Goal: Find specific page/section: Find specific page/section

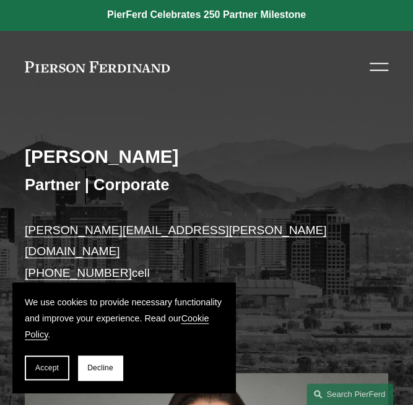
click at [66, 66] on link at bounding box center [97, 66] width 145 height 11
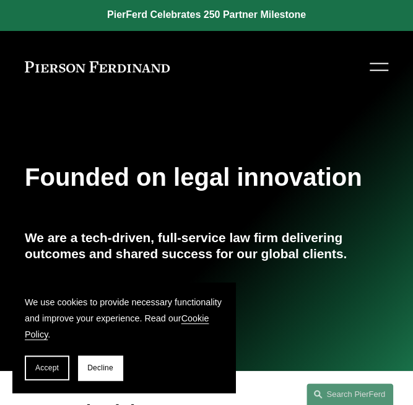
click at [385, 63] on div at bounding box center [379, 63] width 19 height 1
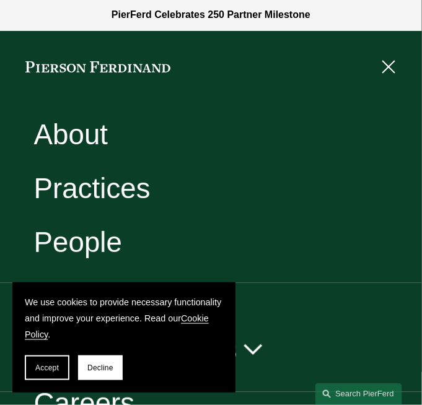
click at [85, 237] on link "People" at bounding box center [77, 242] width 89 height 28
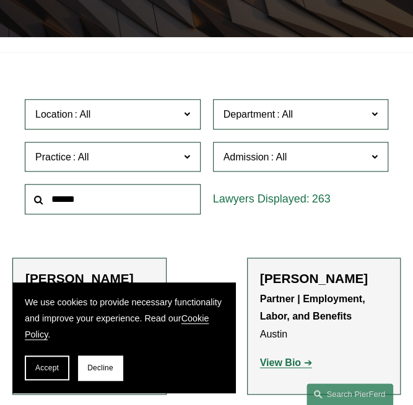
scroll to position [310, 0]
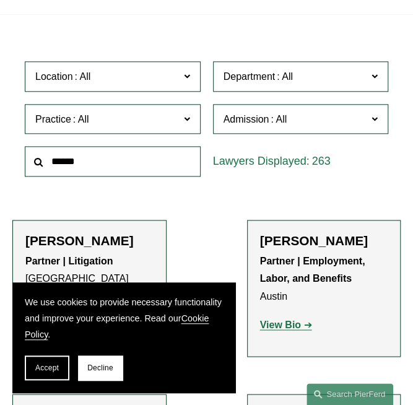
click at [126, 128] on label "Practice" at bounding box center [113, 119] width 176 height 30
click at [123, 79] on span "Location" at bounding box center [107, 76] width 144 height 17
click at [287, 86] on label "Department" at bounding box center [301, 76] width 176 height 30
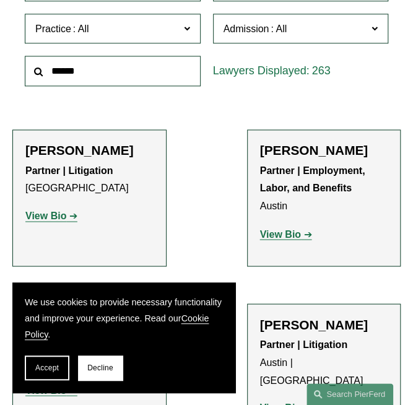
scroll to position [433, 0]
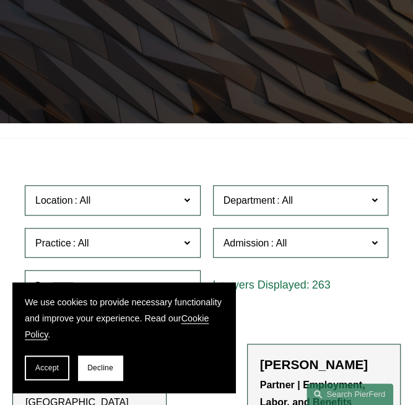
scroll to position [186, 0]
drag, startPoint x: 269, startPoint y: 187, endPoint x: 267, endPoint y: 196, distance: 9.0
click at [268, 192] on label "Department" at bounding box center [301, 200] width 176 height 30
click at [267, 196] on span "Department" at bounding box center [250, 200] width 52 height 11
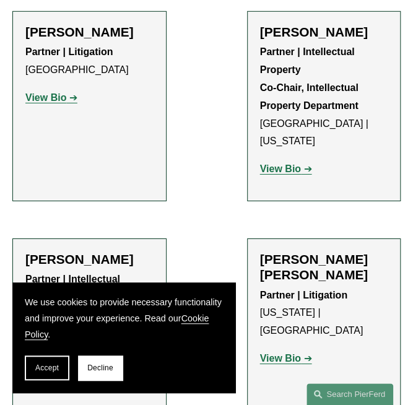
scroll to position [12090, 0]
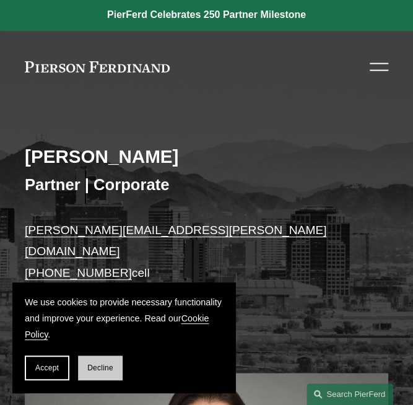
click at [98, 376] on button "Decline" at bounding box center [100, 367] width 45 height 25
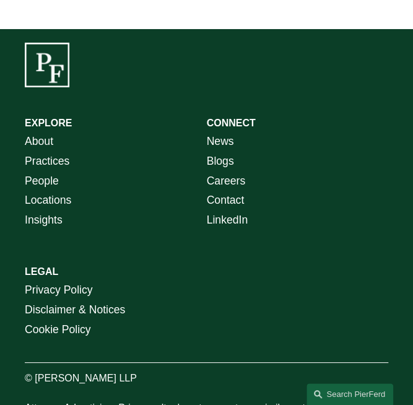
scroll to position [681, 0]
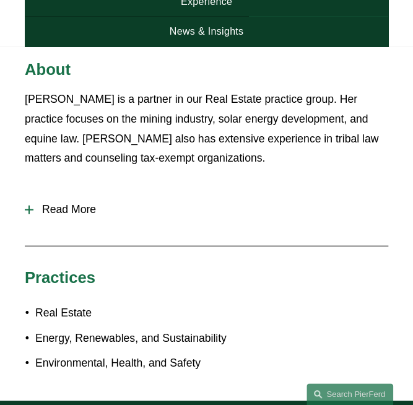
click at [42, 196] on button "Read More" at bounding box center [206, 210] width 363 height 32
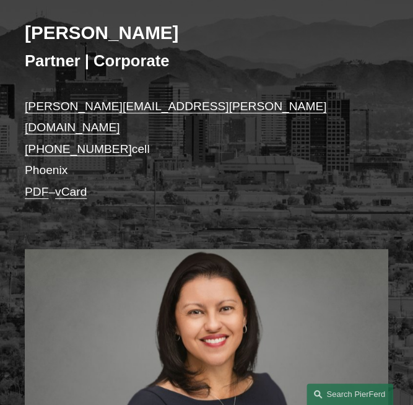
scroll to position [0, 0]
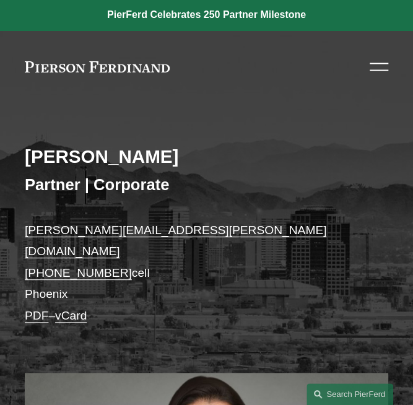
drag, startPoint x: 174, startPoint y: 66, endPoint x: 85, endPoint y: 58, distance: 89.5
click at [85, 58] on div "About Practices People Locations News & Insights News" at bounding box center [206, 67] width 363 height 23
click at [33, 64] on link at bounding box center [97, 66] width 145 height 11
